Goal: Information Seeking & Learning: Learn about a topic

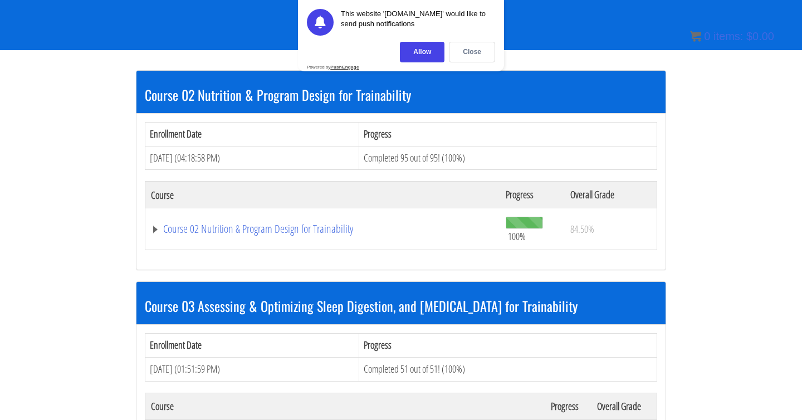
scroll to position [174, 0]
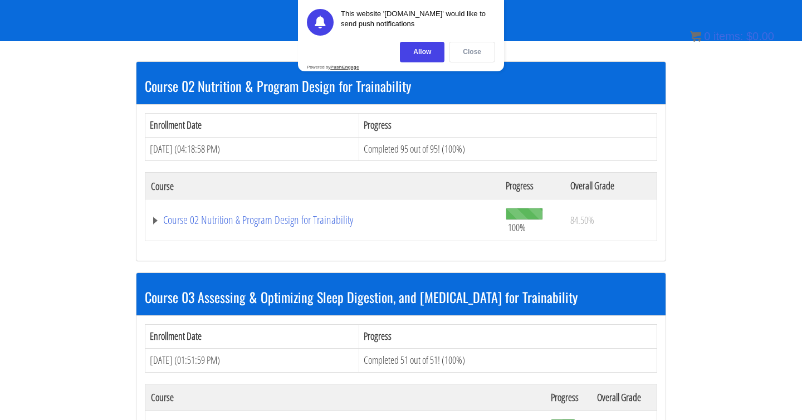
click at [463, 52] on div "Close" at bounding box center [472, 52] width 46 height 21
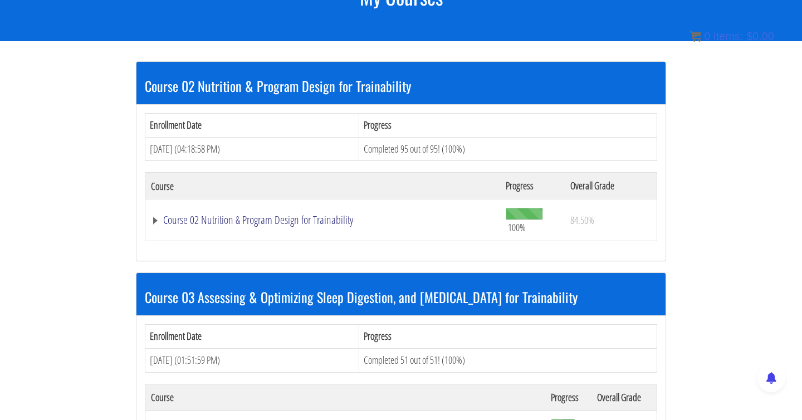
click at [281, 219] on link "Course 02 Nutrition & Program Design for Trainability" at bounding box center [323, 219] width 344 height 11
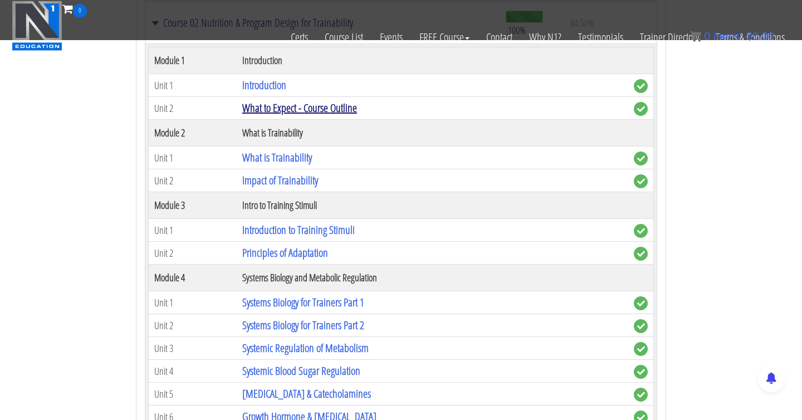
scroll to position [306, 0]
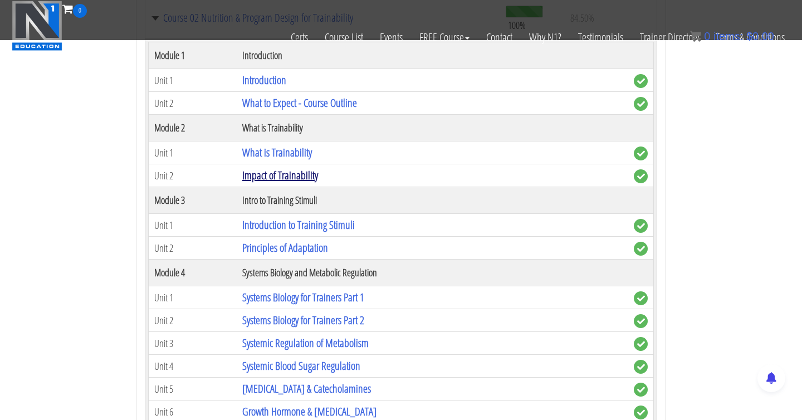
click at [286, 177] on link "Impact of Trainability" at bounding box center [280, 175] width 76 height 15
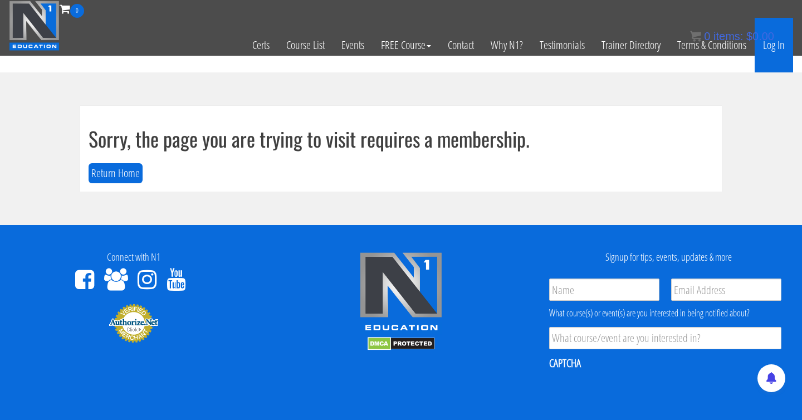
click at [780, 45] on link "Log In" at bounding box center [773, 45] width 38 height 55
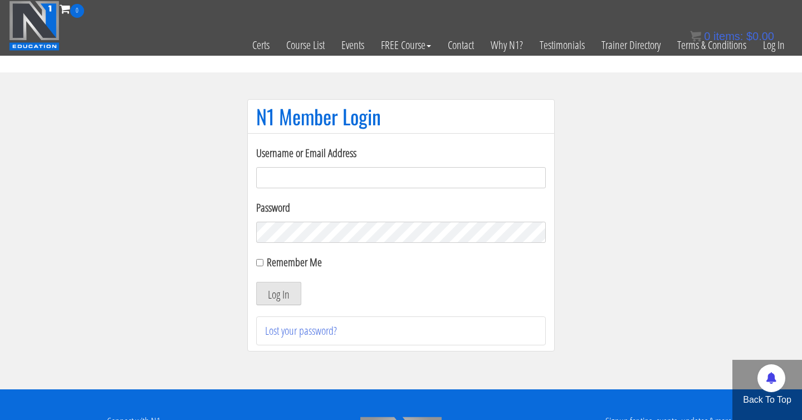
type input "Camillaernstvedfitness@outlook.dk"
click at [285, 295] on button "Log In" at bounding box center [278, 293] width 45 height 23
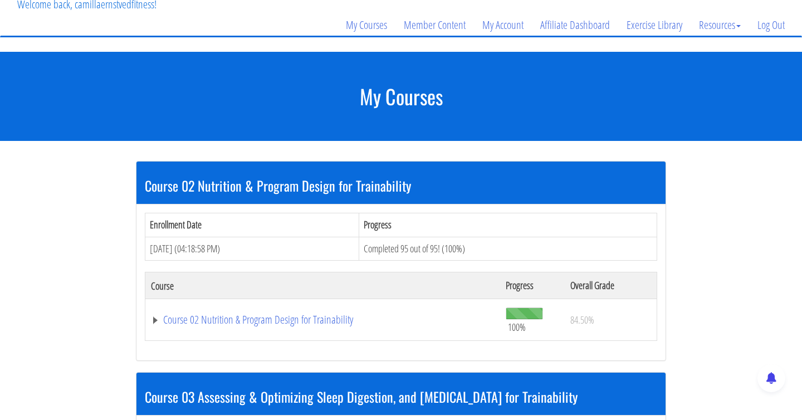
scroll to position [112, 0]
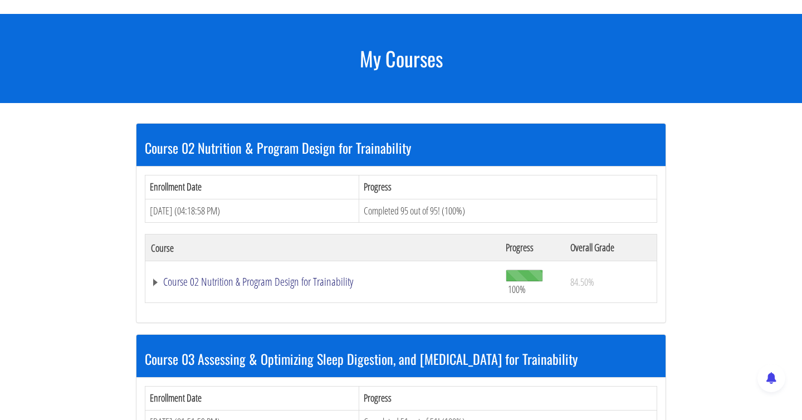
click at [306, 282] on link "Course 02 Nutrition & Program Design for Trainability" at bounding box center [323, 281] width 344 height 11
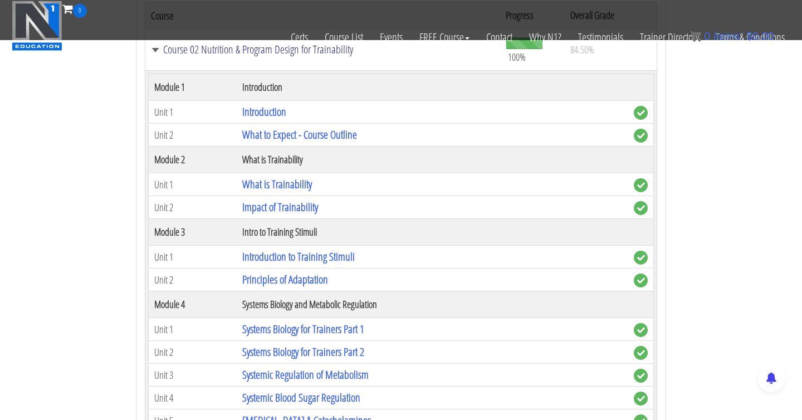
scroll to position [277, 0]
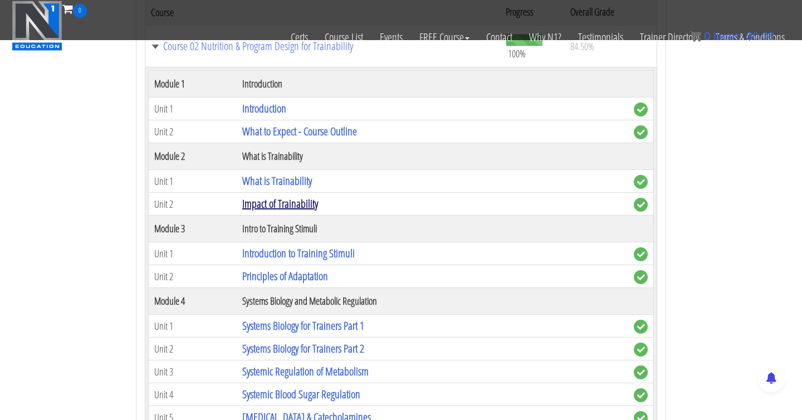
click at [283, 204] on link "Impact of Trainability" at bounding box center [280, 203] width 76 height 15
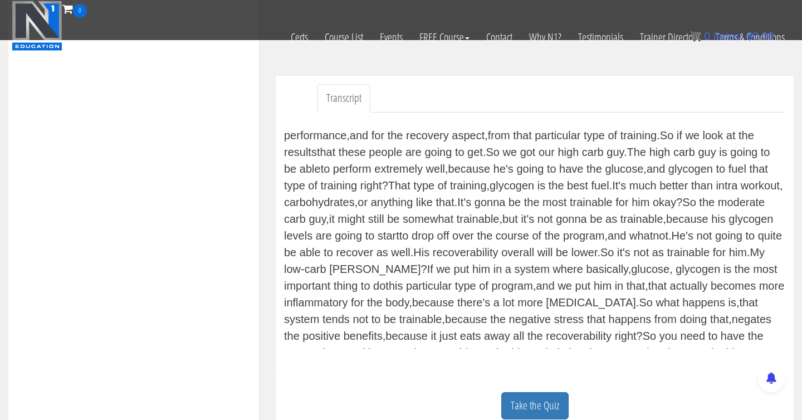
scroll to position [3836, 0]
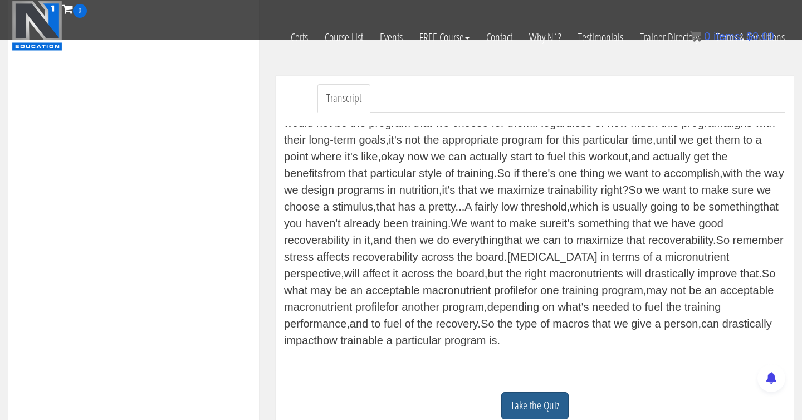
click at [537, 404] on link "Take the Quiz" at bounding box center [534, 405] width 67 height 27
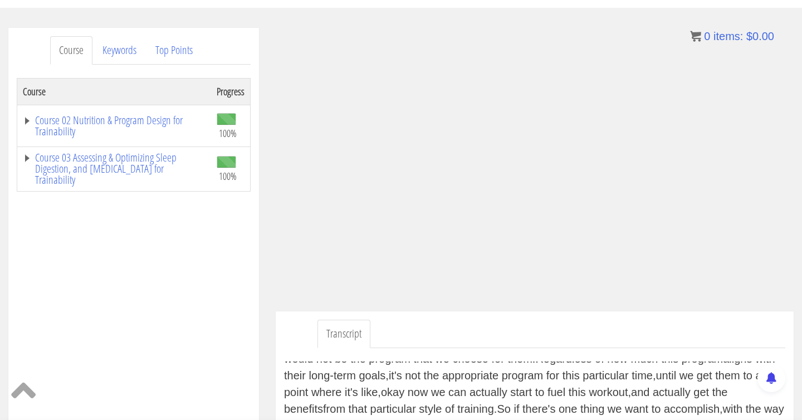
scroll to position [123, 0]
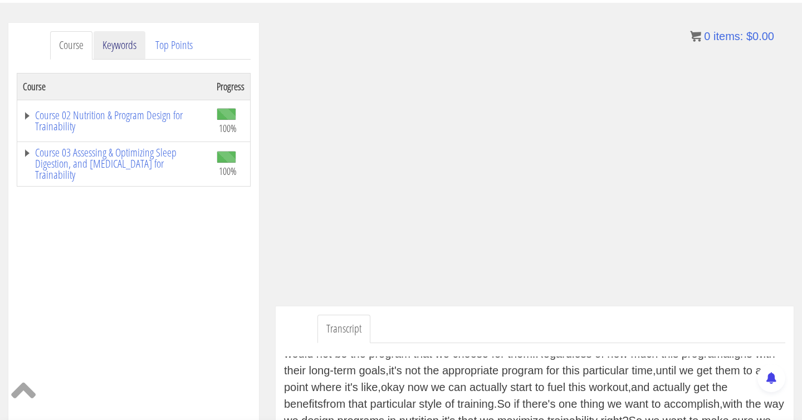
click at [119, 45] on link "Keywords" at bounding box center [120, 45] width 52 height 28
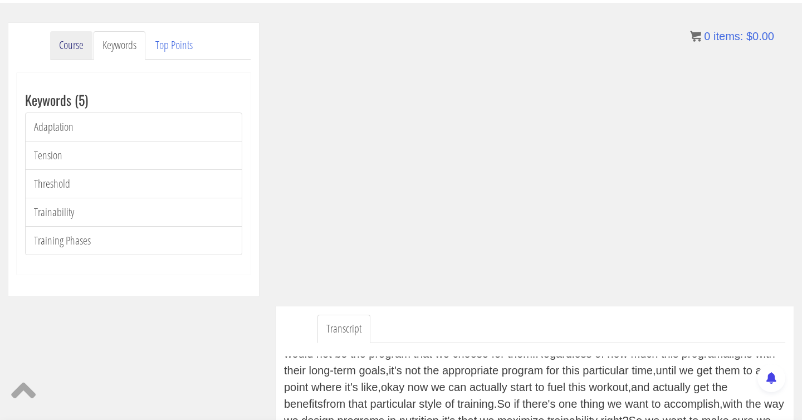
click at [86, 52] on link "Course" at bounding box center [71, 45] width 42 height 28
